Goal: Task Accomplishment & Management: Manage account settings

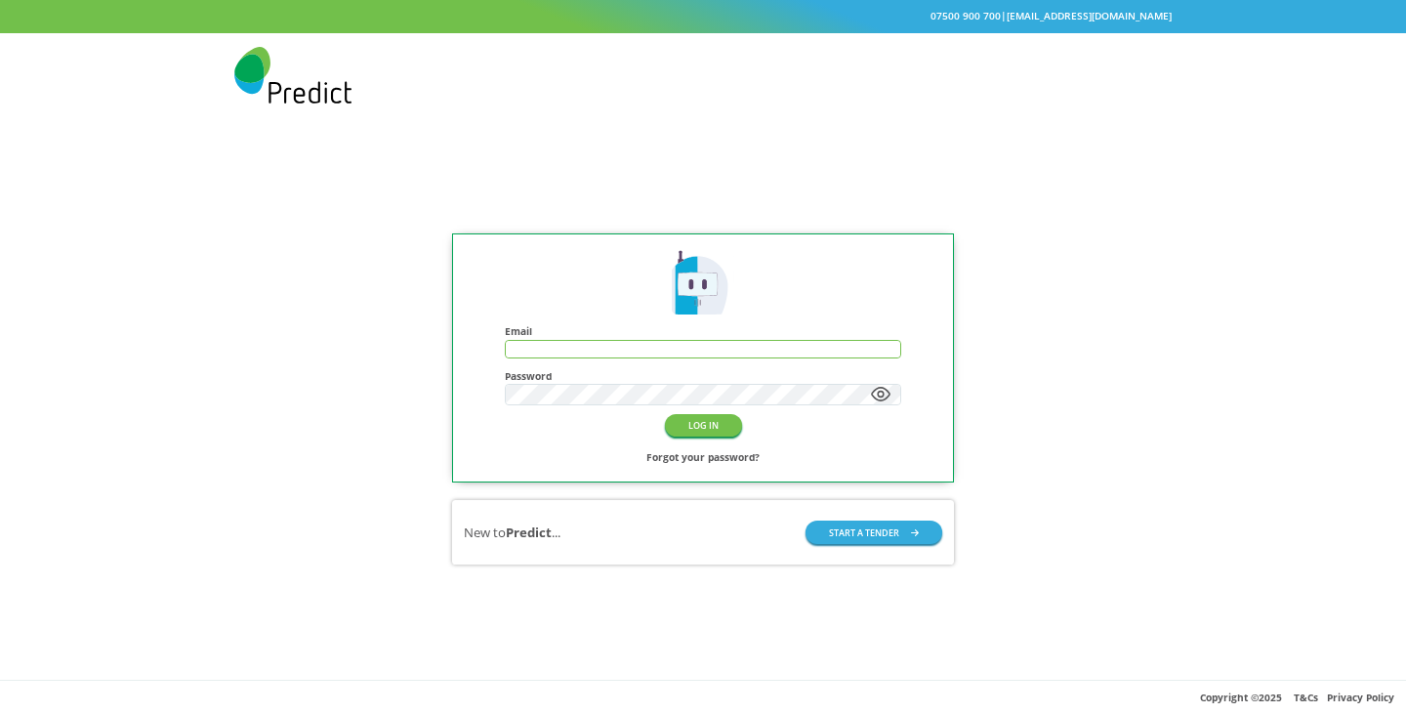
click at [717, 348] on input "text" at bounding box center [703, 349] width 395 height 17
type input "**********"
click at [665, 414] on button "LOG IN" at bounding box center [703, 425] width 77 height 22
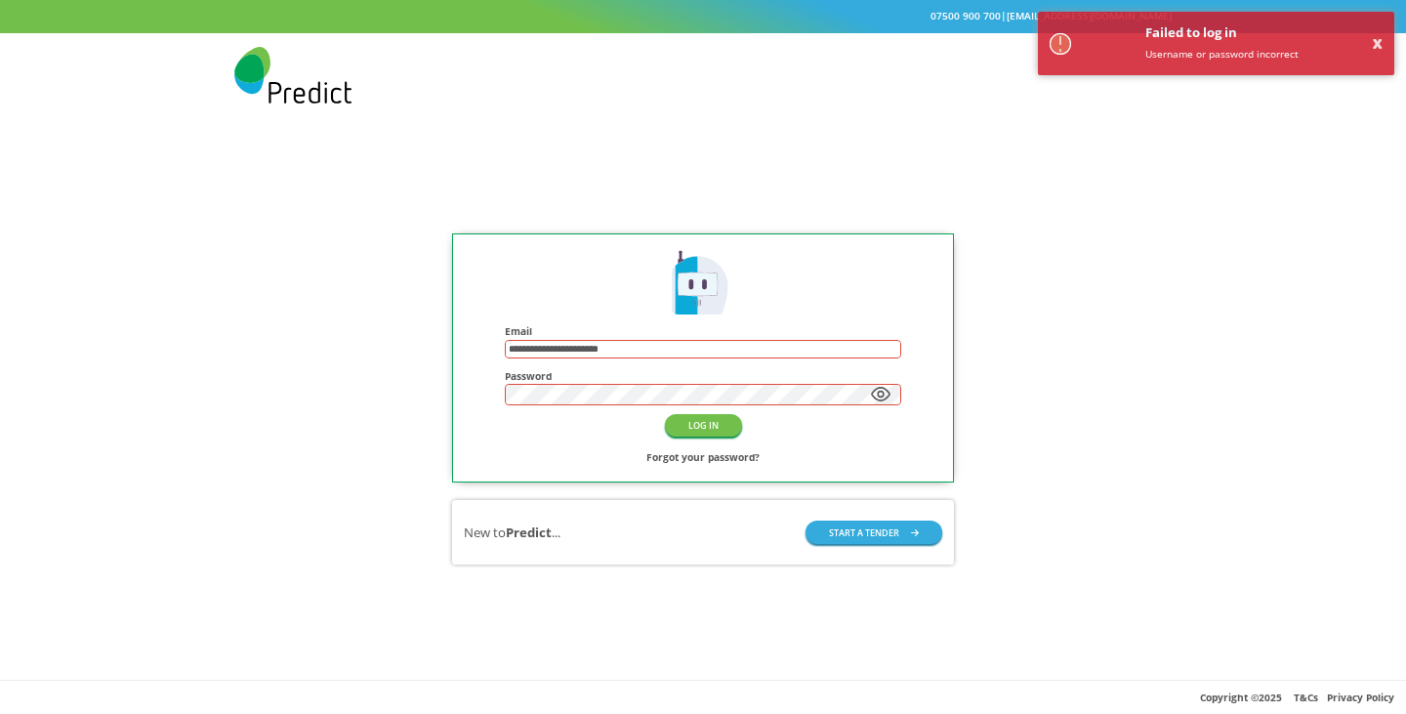
click at [665, 414] on button "LOG IN" at bounding box center [703, 425] width 77 height 22
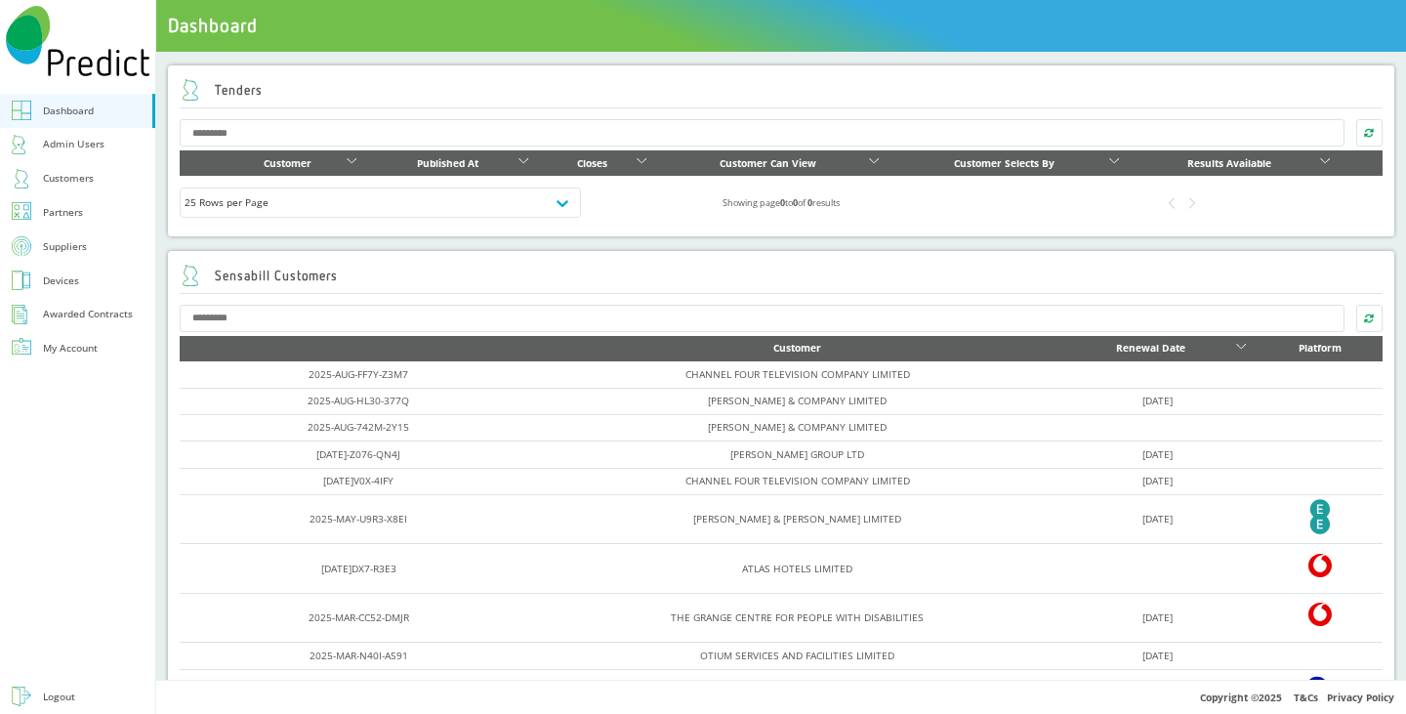
click at [103, 145] on div "Admin Users" at bounding box center [74, 144] width 62 height 19
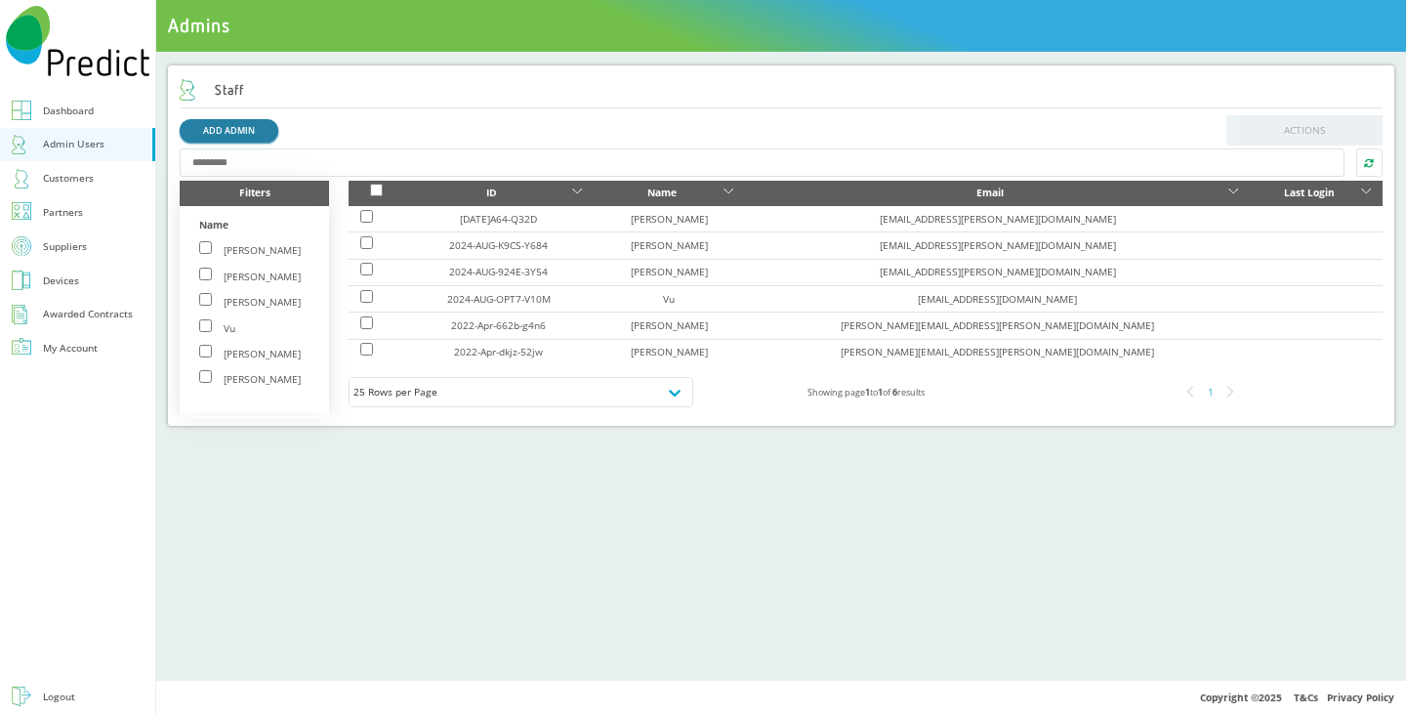
click at [219, 125] on link "ADD ADMIN" at bounding box center [229, 130] width 99 height 22
